Goal: Information Seeking & Learning: Find specific fact

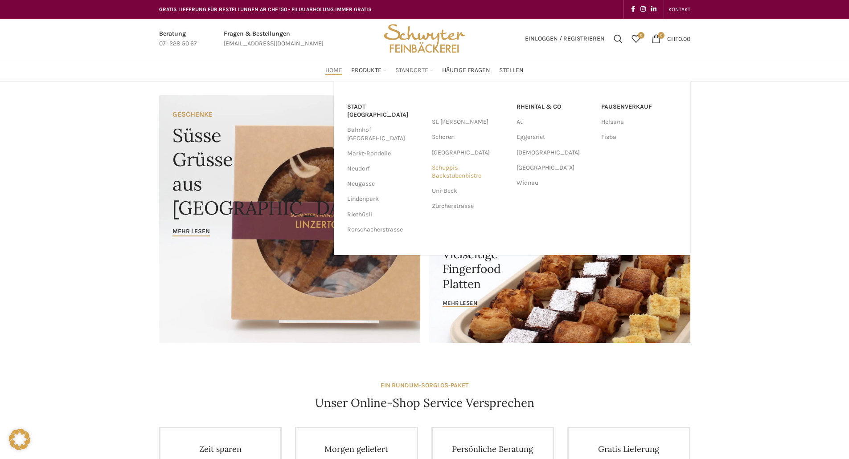
click at [443, 172] on link "Schuppis Backstubenbistro" at bounding box center [470, 171] width 76 height 23
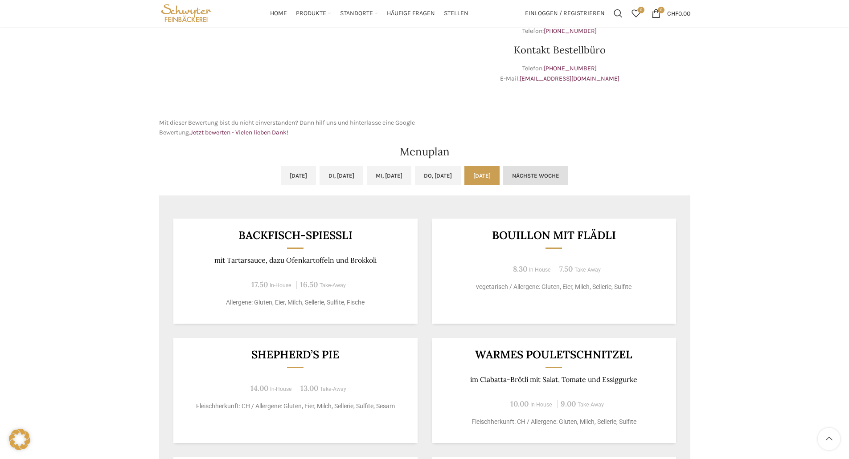
scroll to position [267, 0]
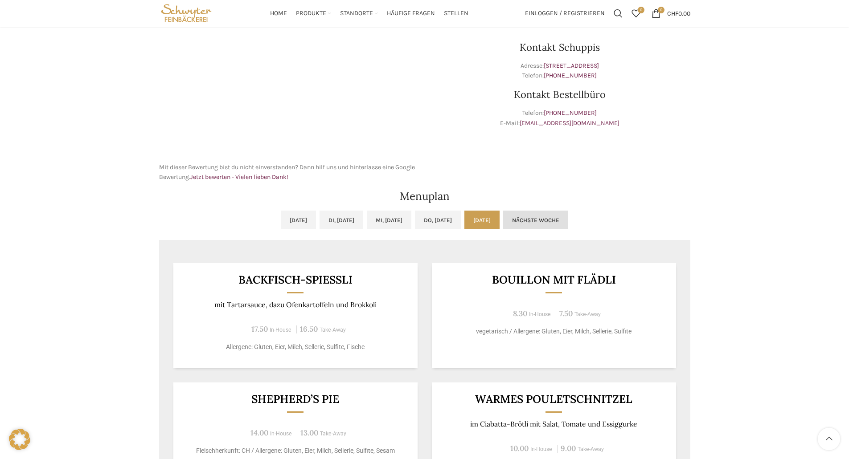
click at [568, 222] on link "Nächste Woche" at bounding box center [535, 220] width 65 height 19
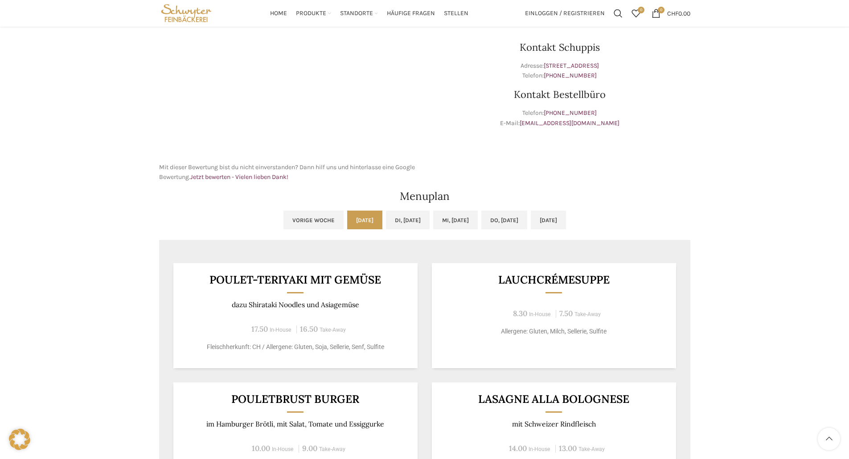
scroll to position [312, 0]
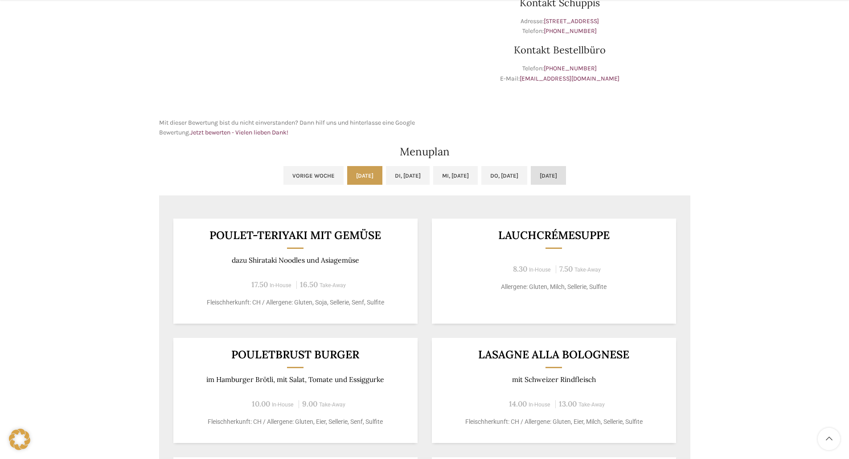
click at [566, 176] on link "[DATE]" at bounding box center [548, 175] width 35 height 19
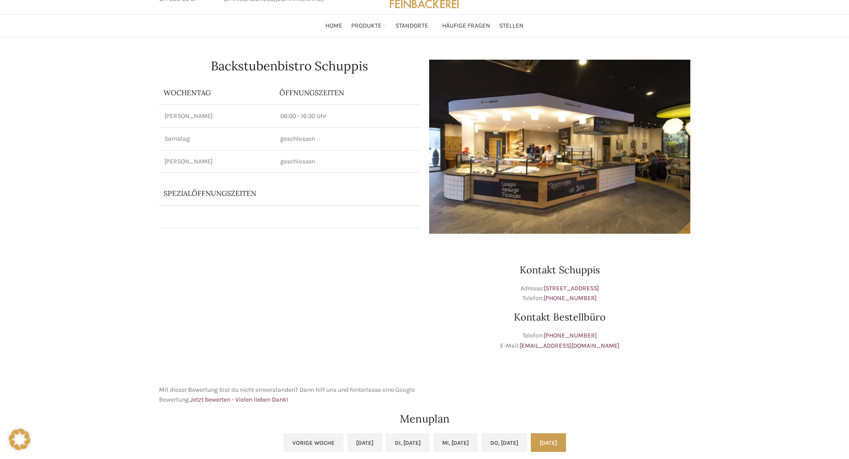
scroll to position [0, 0]
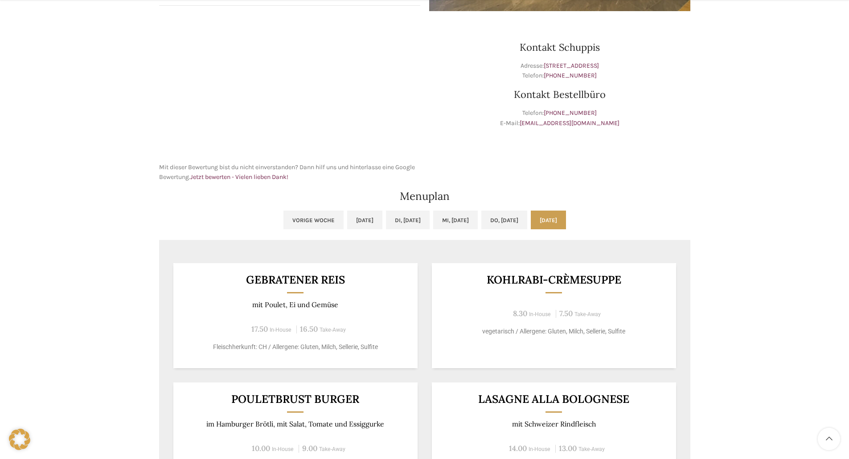
scroll to position [356, 0]
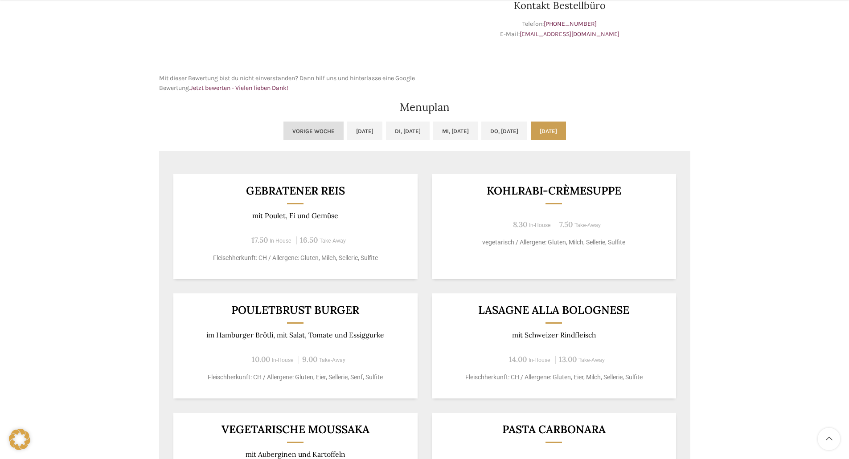
click at [293, 136] on link "Vorige Woche" at bounding box center [313, 131] width 60 height 19
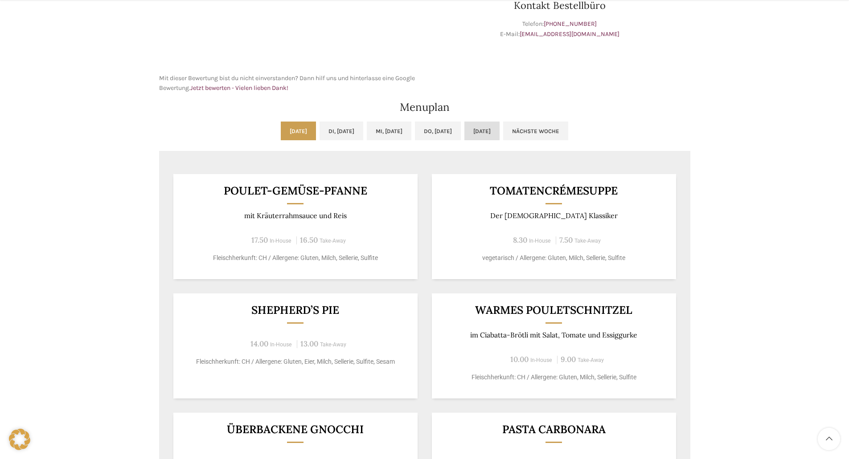
click at [499, 131] on link "[DATE]" at bounding box center [481, 131] width 35 height 19
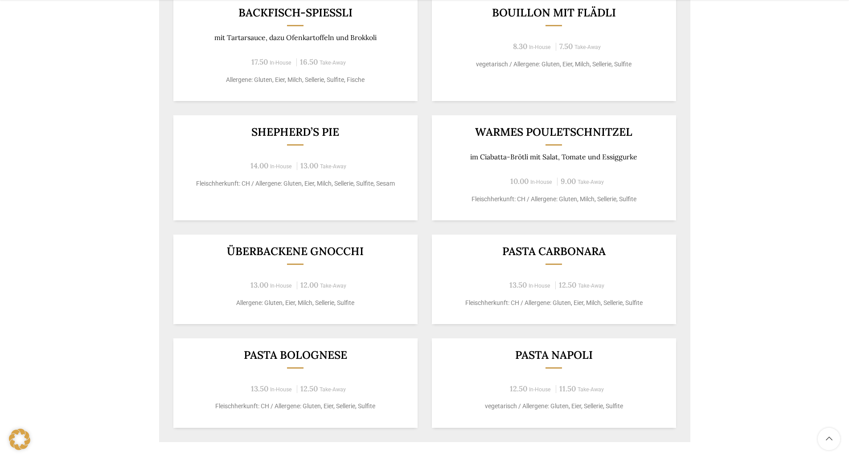
scroll to position [579, 0]
